Goal: Task Accomplishment & Management: Manage account settings

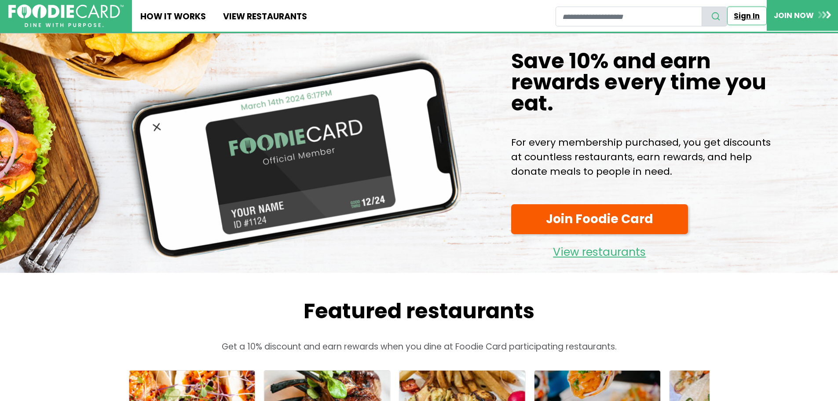
click at [742, 13] on link "Sign In" at bounding box center [747, 16] width 40 height 18
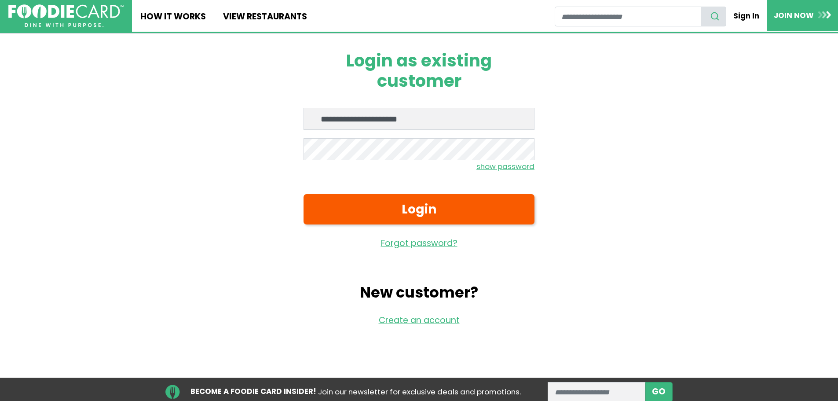
type input "**********"
click at [303, 194] on button "Login" at bounding box center [418, 209] width 231 height 30
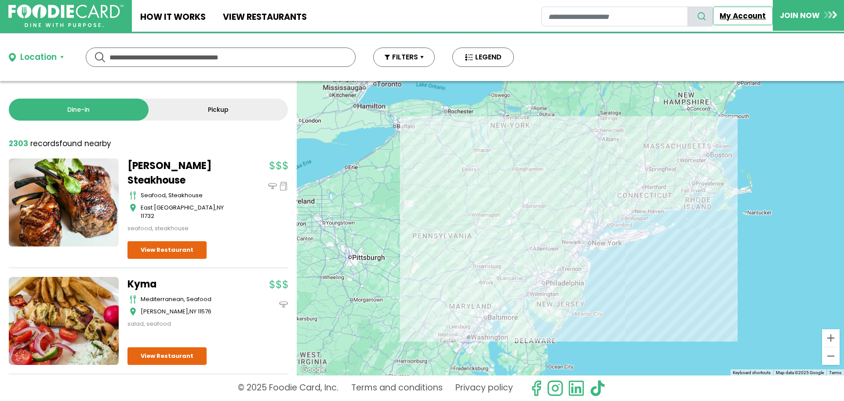
click at [760, 18] on link "My Account" at bounding box center [743, 16] width 60 height 18
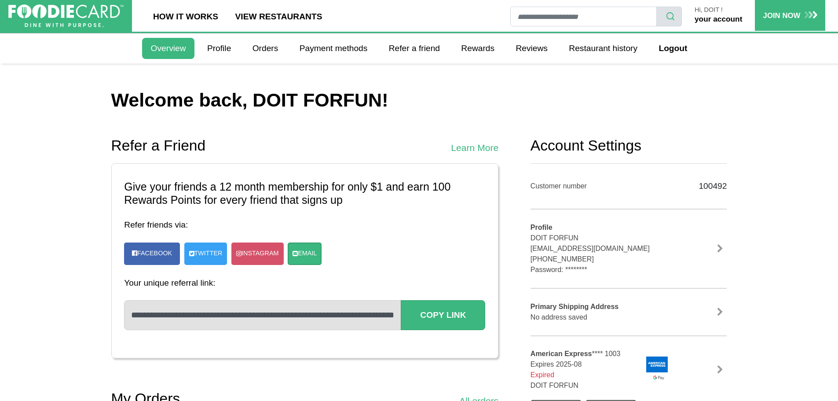
drag, startPoint x: 53, startPoint y: 174, endPoint x: 59, endPoint y: 171, distance: 6.9
click at [209, 150] on header "Refer a Friend Learn More" at bounding box center [304, 146] width 387 height 18
